Goal: Consume media (video, audio)

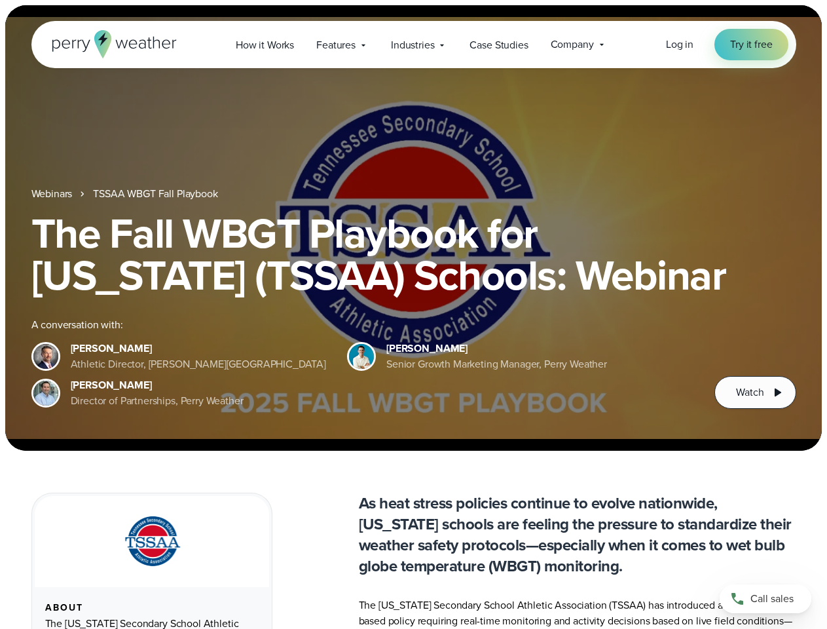
click at [413, 314] on div "The Fall WBGT Playbook for [US_STATE] (TSSAA) Schools: Webinar A conversation w…" at bounding box center [413, 310] width 765 height 196
click at [413, 45] on span "Industries" at bounding box center [412, 45] width 43 height 16
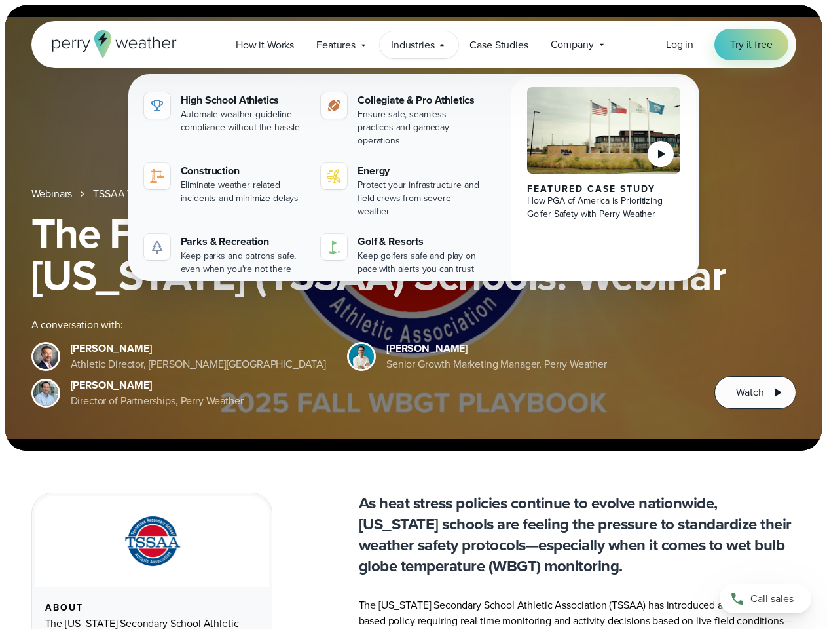
click at [413, 228] on h1 "The Fall WBGT Playbook for [US_STATE] (TSSAA) Schools: Webinar" at bounding box center [413, 254] width 765 height 84
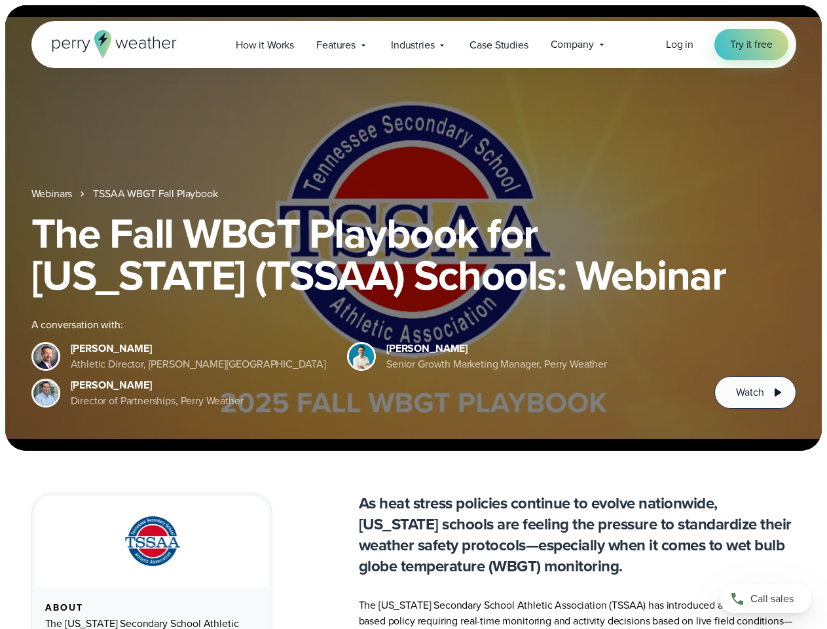
click at [157, 194] on link "TSSAA WBGT Fall Playbook" at bounding box center [155, 194] width 124 height 16
click at [755, 392] on span "Watch" at bounding box center [750, 392] width 28 height 16
